Goal: Task Accomplishment & Management: Complete application form

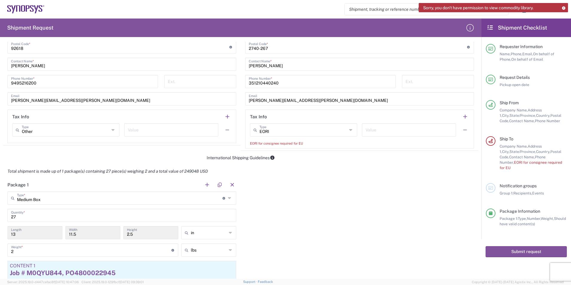
scroll to position [358, 0]
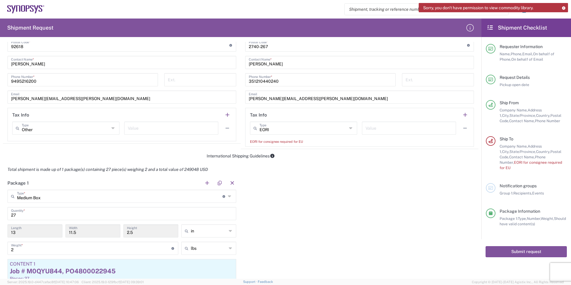
click at [137, 129] on input "text" at bounding box center [171, 127] width 87 height 10
paste input "$23,524"
type input "$23,524.00"
click at [361, 215] on div "Package 1 Medium Box Type * Material used to package goods Bale(s) Basket(s) Bo…" at bounding box center [240, 249] width 475 height 147
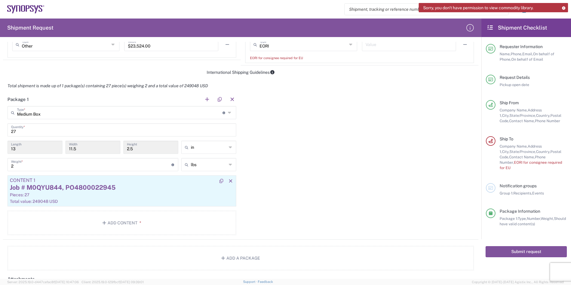
scroll to position [448, 0]
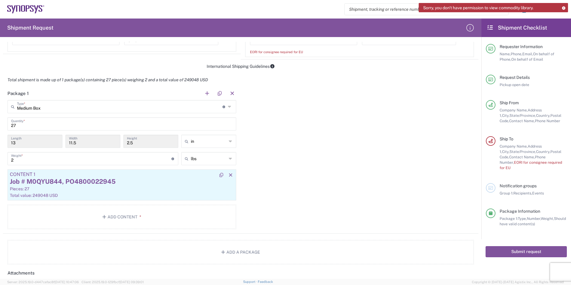
click at [62, 181] on div "Job # M0QYU844, PO4800022945" at bounding box center [122, 181] width 224 height 9
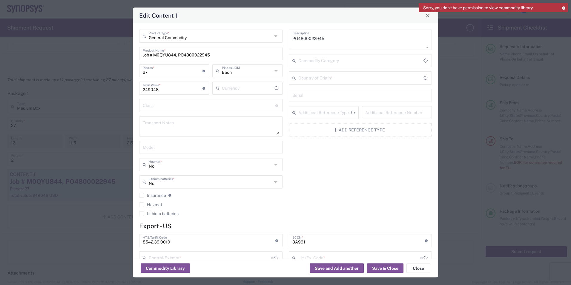
type input "US Dollar"
type input "[GEOGRAPHIC_DATA]"
type input "BIS"
type input "NLR - No License Required"
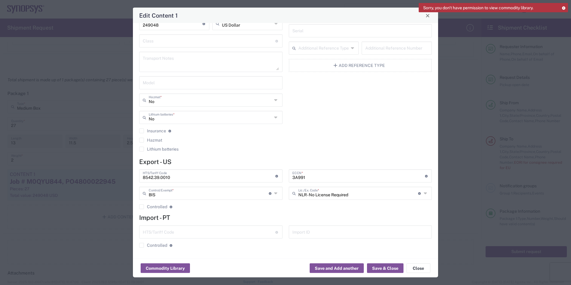
scroll to position [0, 0]
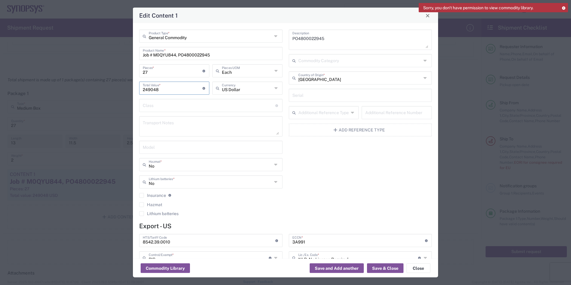
drag, startPoint x: 180, startPoint y: 87, endPoint x: 100, endPoint y: 94, distance: 80.9
click at [100, 94] on div "Edit Content 1 General Commodity Product Type * Job # M0QYU844, PO4800022945 Pr…" at bounding box center [285, 142] width 571 height 285
paste input "3524"
click at [147, 91] on input "23524" at bounding box center [173, 87] width 60 height 10
click at [159, 85] on input "23524" at bounding box center [173, 87] width 60 height 10
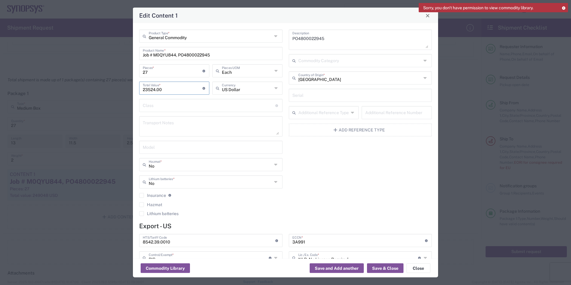
type input "23524.00"
click at [212, 160] on input "Hazmat" at bounding box center [210, 164] width 123 height 10
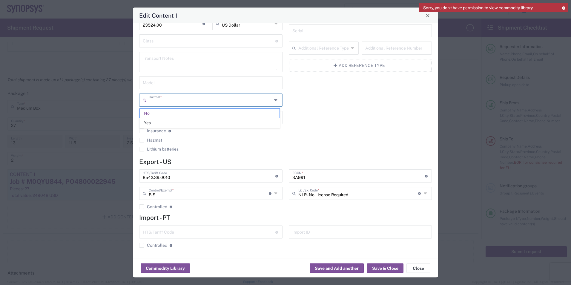
click at [368, 141] on div "PO4800022945 Description Commodity Category United States Country of Origin * S…" at bounding box center [360, 60] width 150 height 190
type input "No"
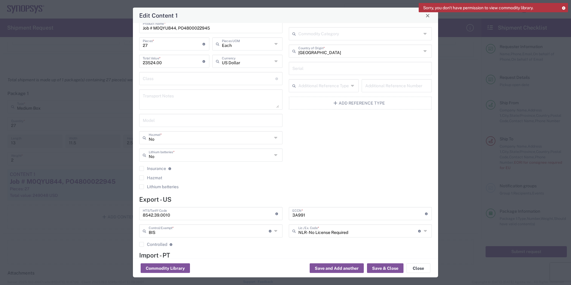
scroll to position [0, 0]
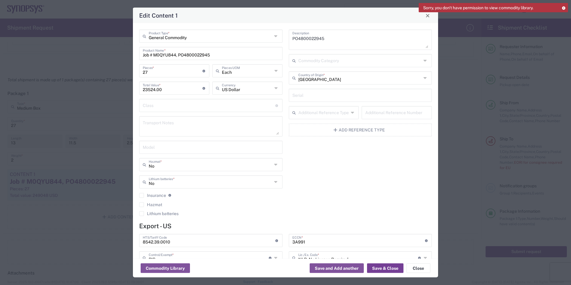
click at [391, 267] on button "Save & Close" at bounding box center [385, 268] width 36 height 10
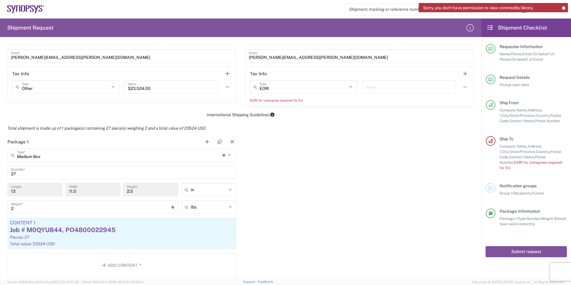
scroll to position [358, 0]
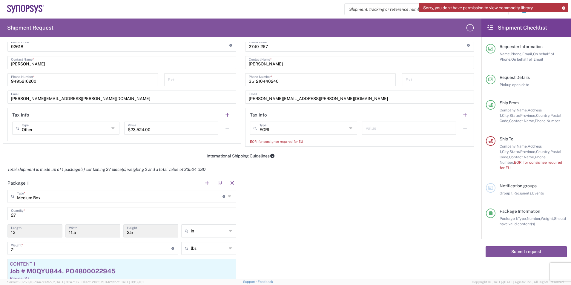
click at [373, 129] on input "text" at bounding box center [408, 127] width 87 height 10
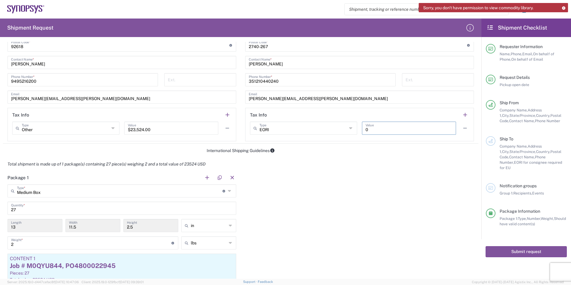
type input "0"
click at [414, 180] on div "Package 1 Medium Box Type * Material used to package goods Bale(s) Basket(s) Bo…" at bounding box center [240, 244] width 475 height 147
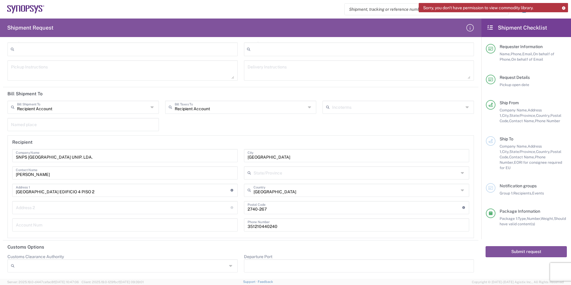
scroll to position [1036, 0]
click at [530, 246] on button "Submit request" at bounding box center [525, 251] width 81 height 11
